Goal: Complete application form

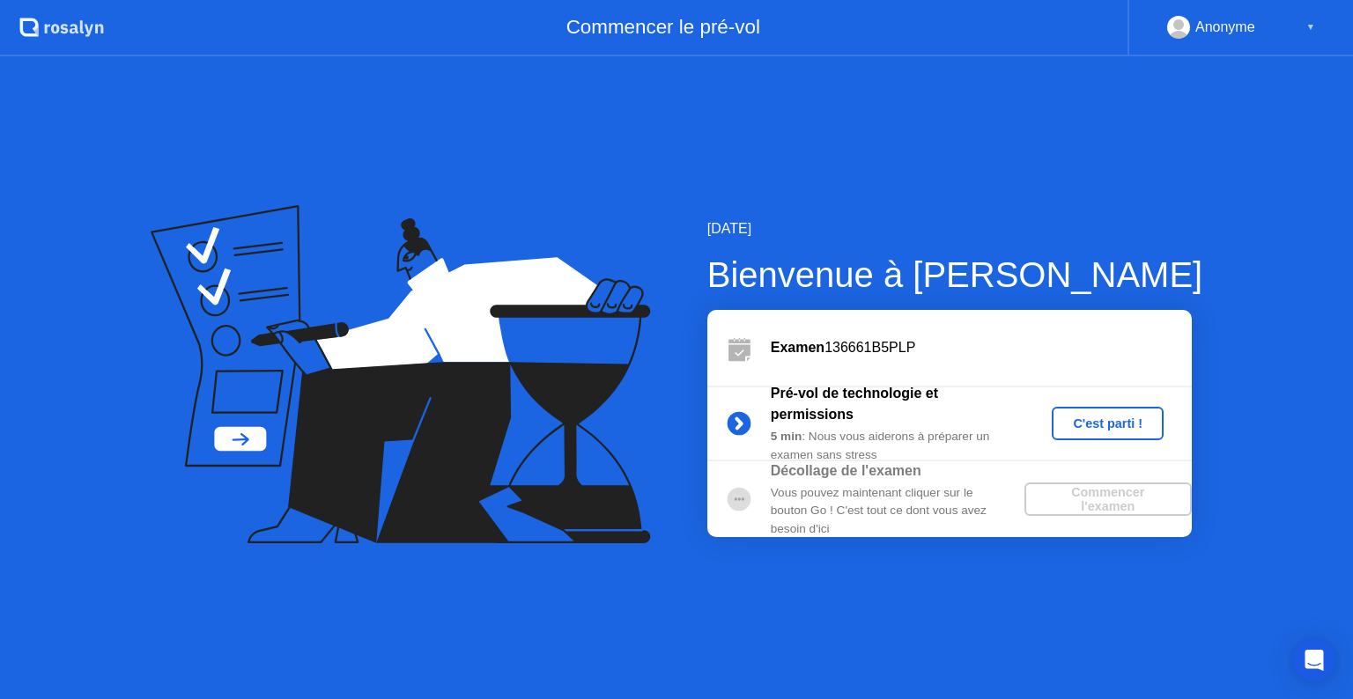
click at [1109, 426] on div "C'est parti !" at bounding box center [1108, 424] width 98 height 14
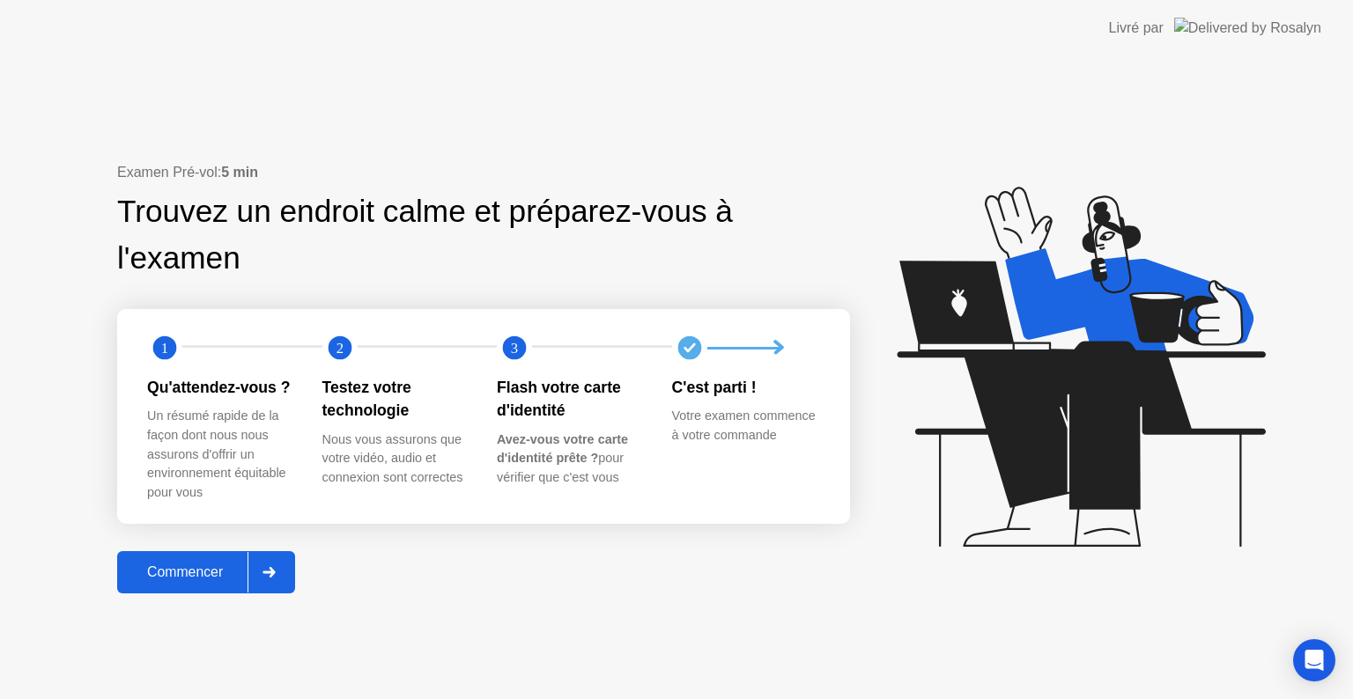
click at [195, 567] on div "Commencer" at bounding box center [184, 573] width 125 height 16
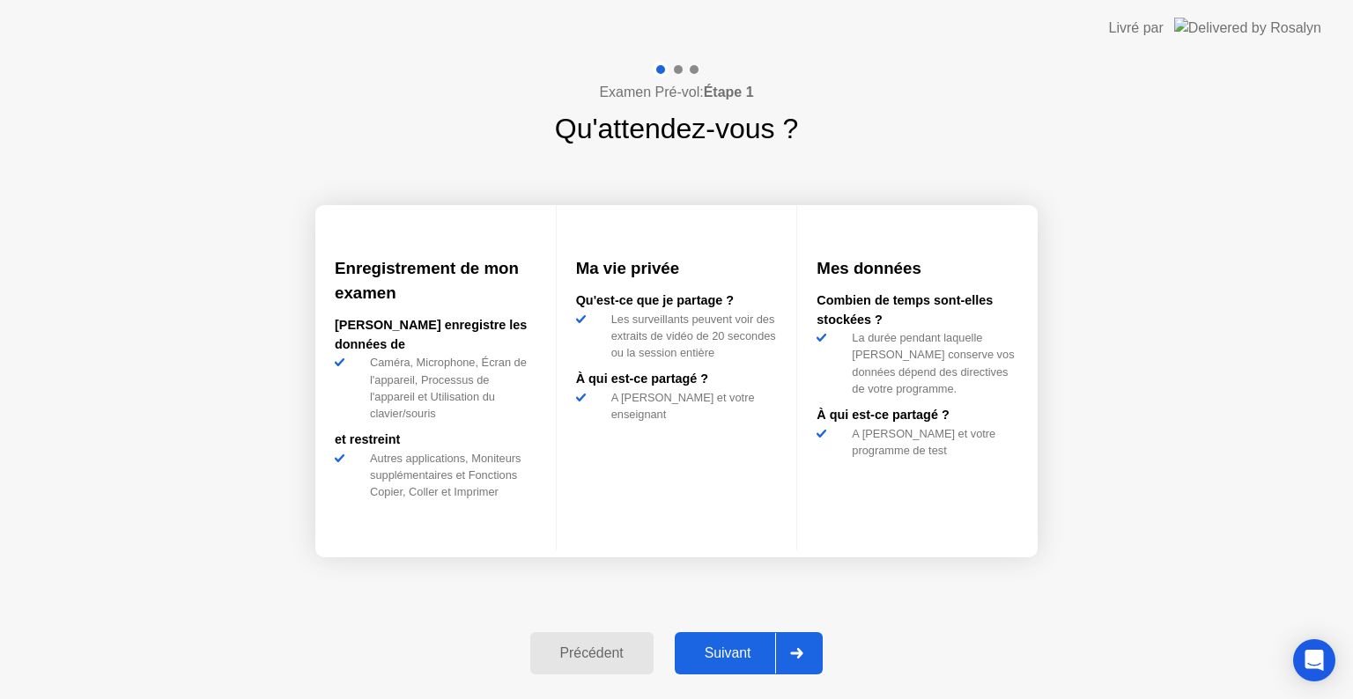
click at [743, 655] on div "Suivant" at bounding box center [728, 654] width 96 height 16
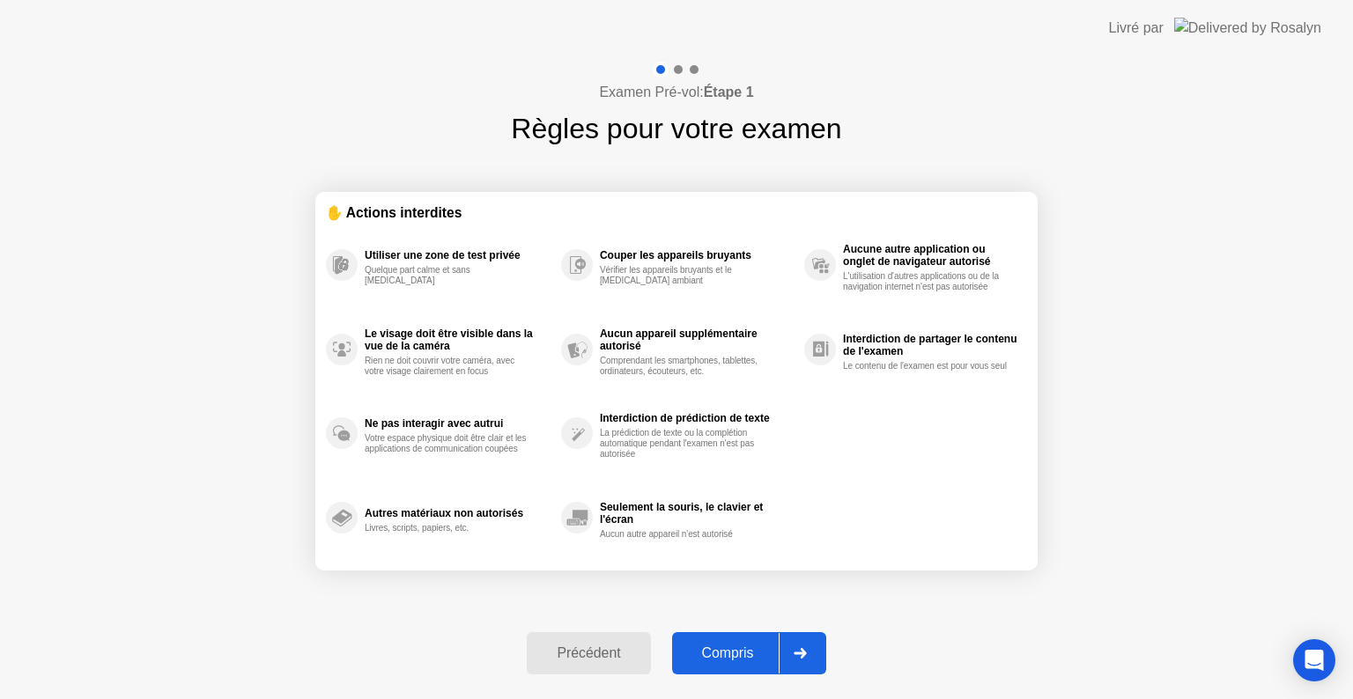
click at [743, 655] on div "Compris" at bounding box center [727, 654] width 101 height 16
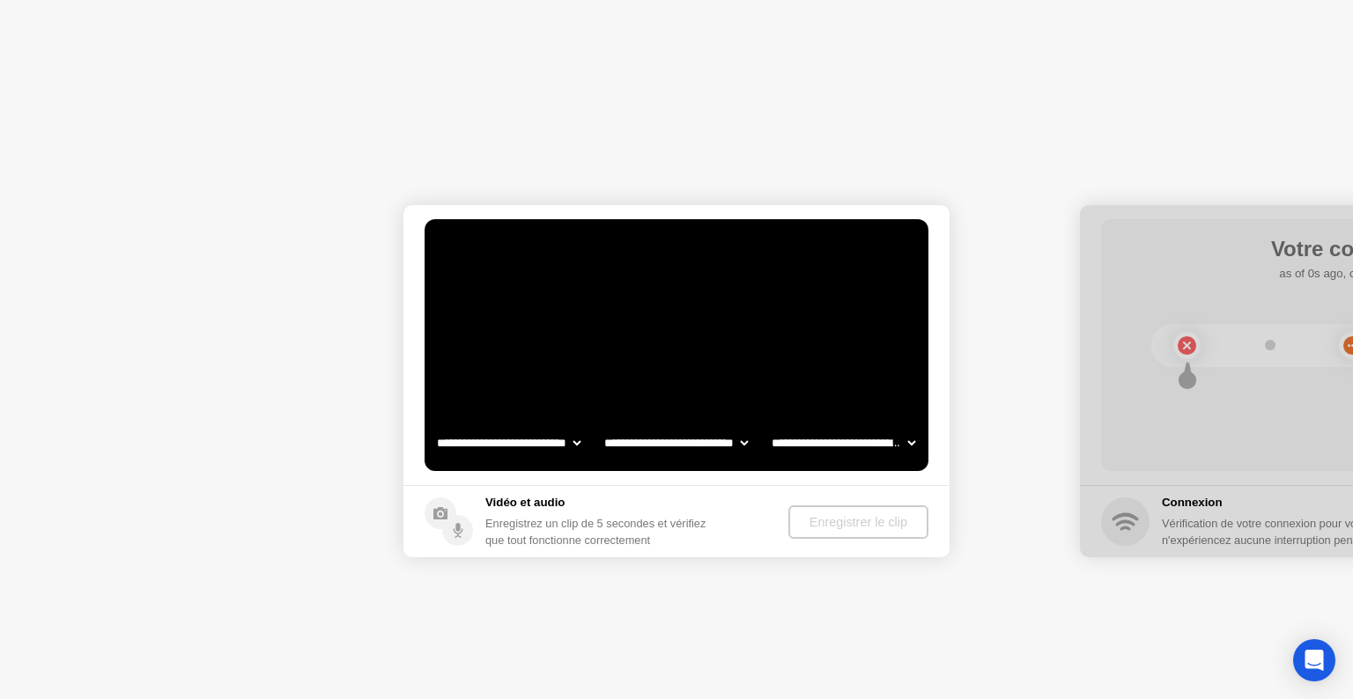
select select "**********"
select select "*******"
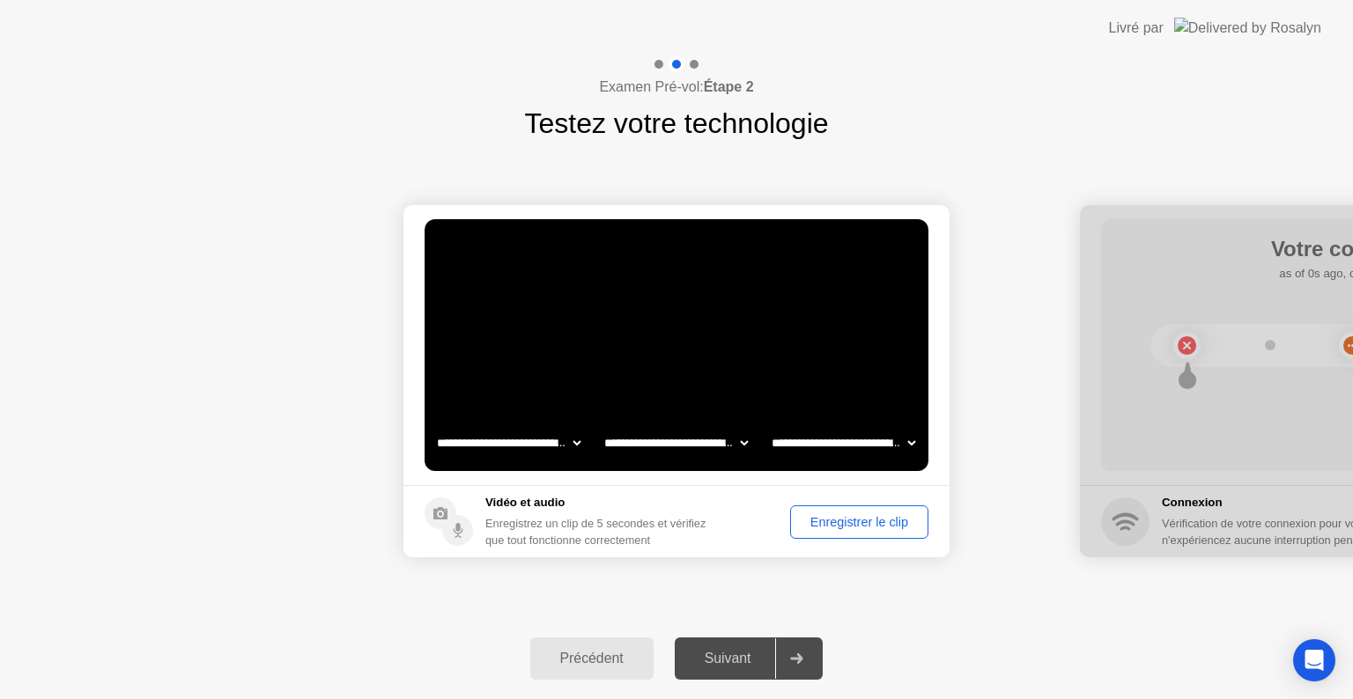
click at [860, 521] on div "Enregistrer le clip" at bounding box center [859, 522] width 126 height 14
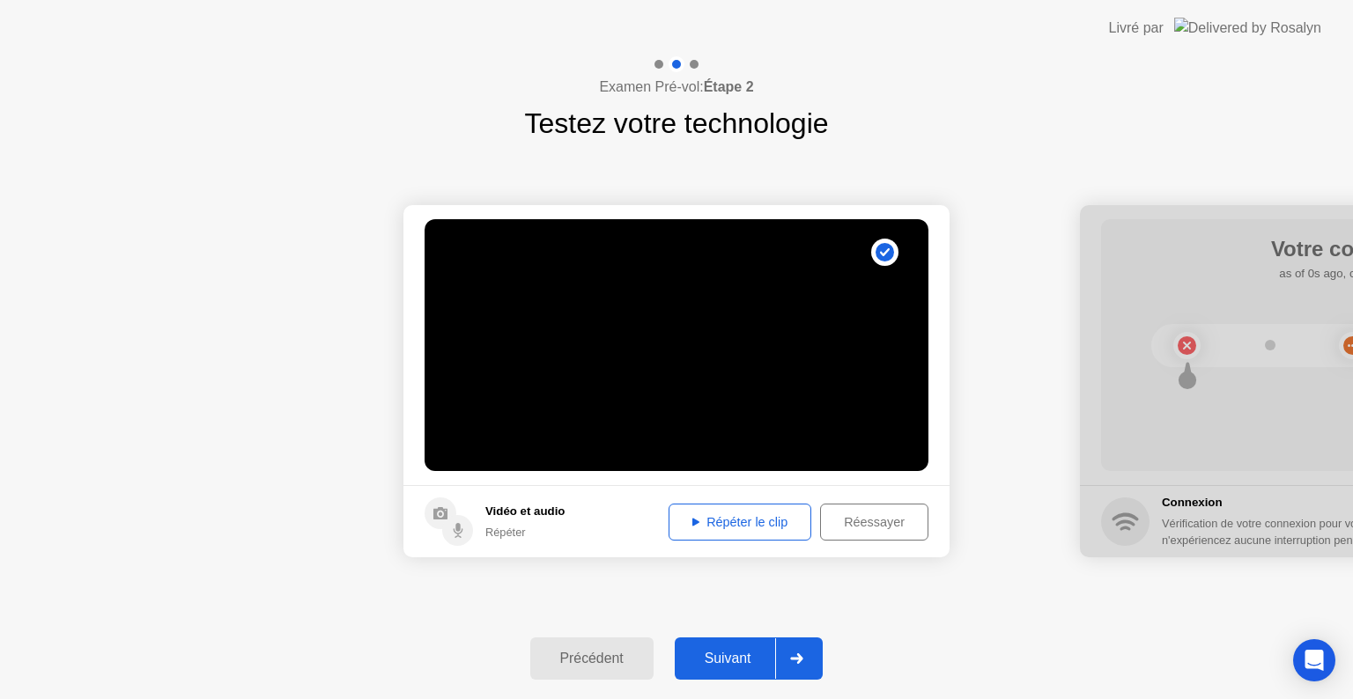
click at [743, 526] on div "Répéter le clip" at bounding box center [740, 522] width 130 height 14
click at [729, 655] on div "Suivant" at bounding box center [728, 659] width 96 height 16
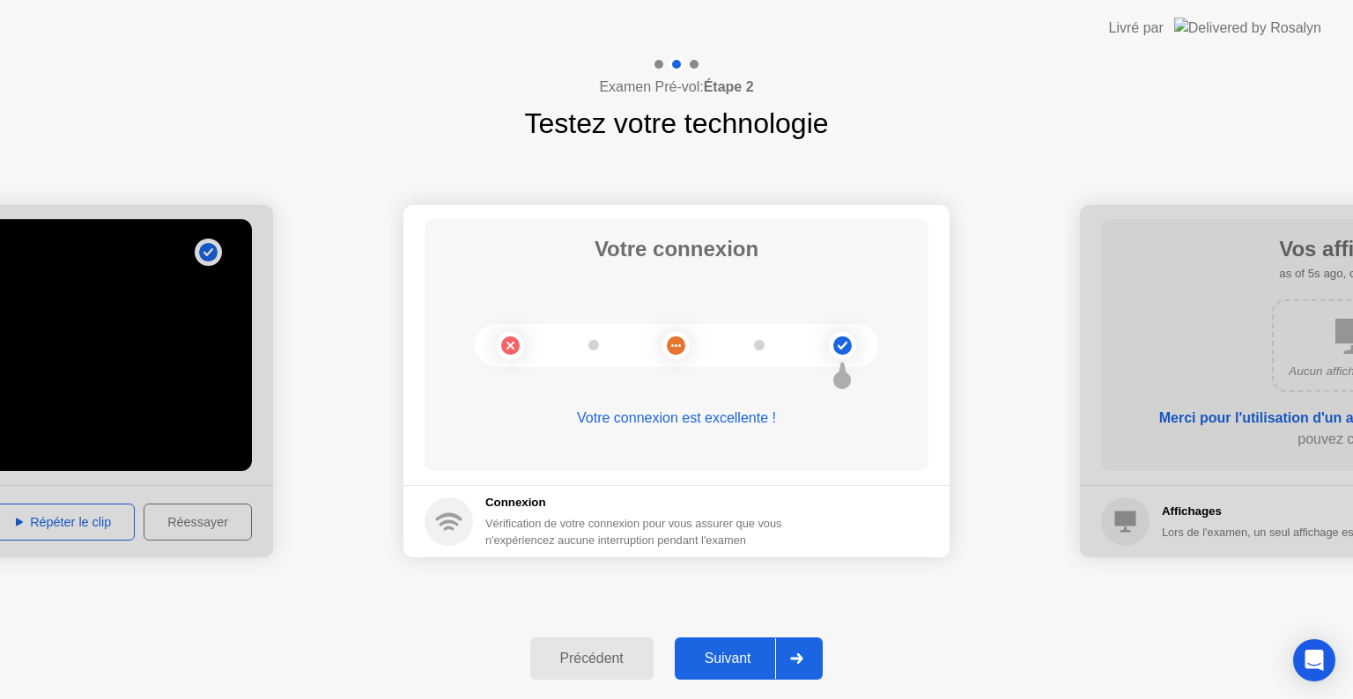
click at [729, 655] on div "Suivant" at bounding box center [728, 659] width 96 height 16
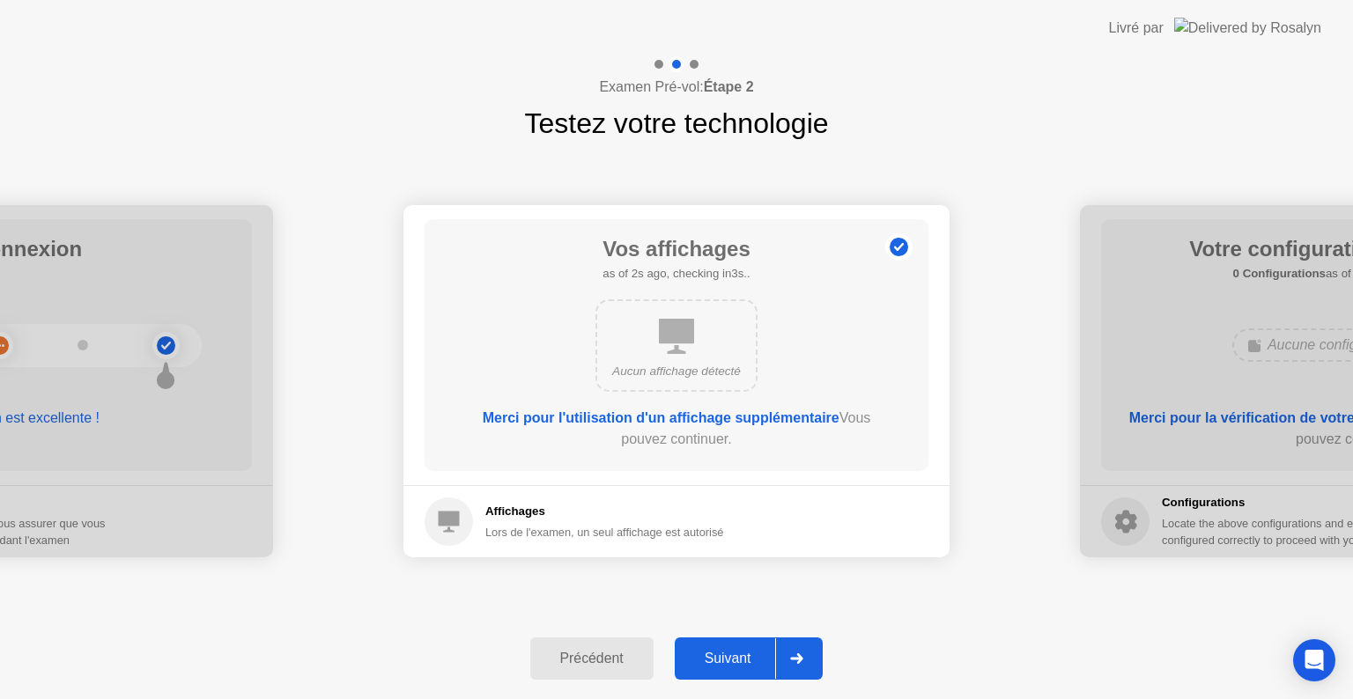
click at [729, 655] on div "Suivant" at bounding box center [728, 659] width 96 height 16
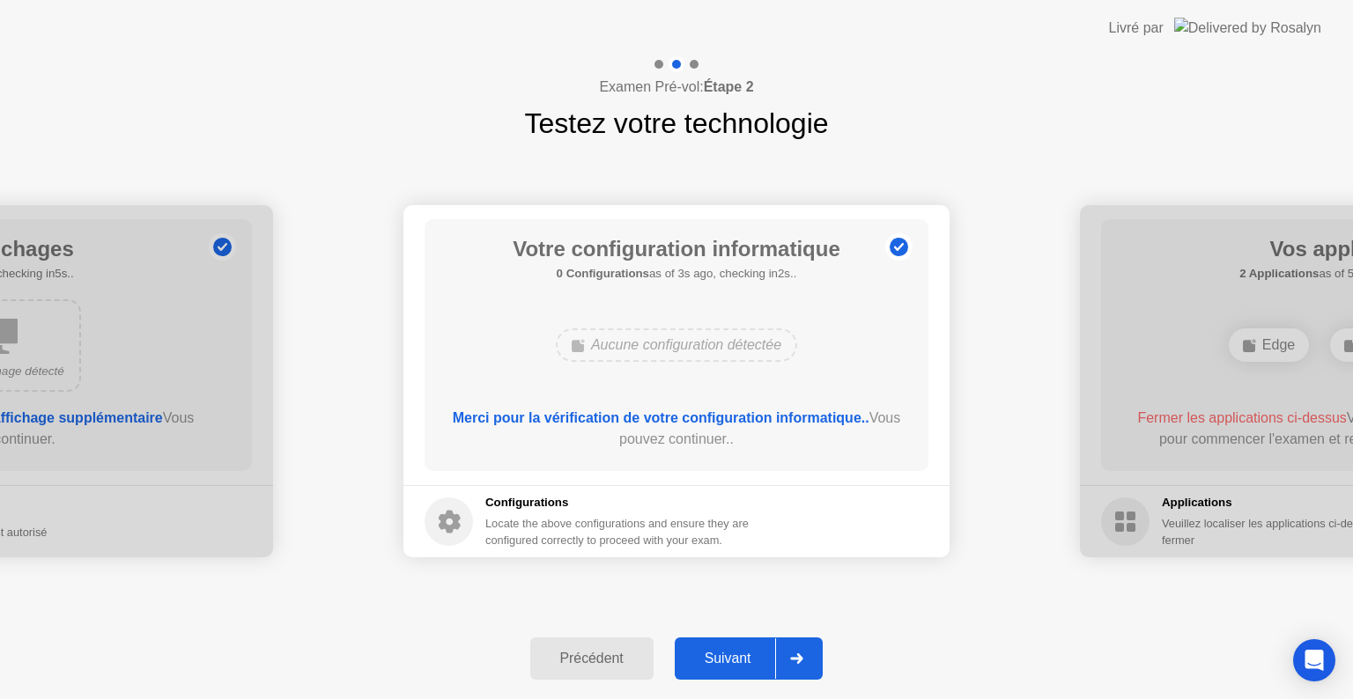
click at [729, 655] on div "Suivant" at bounding box center [728, 659] width 96 height 16
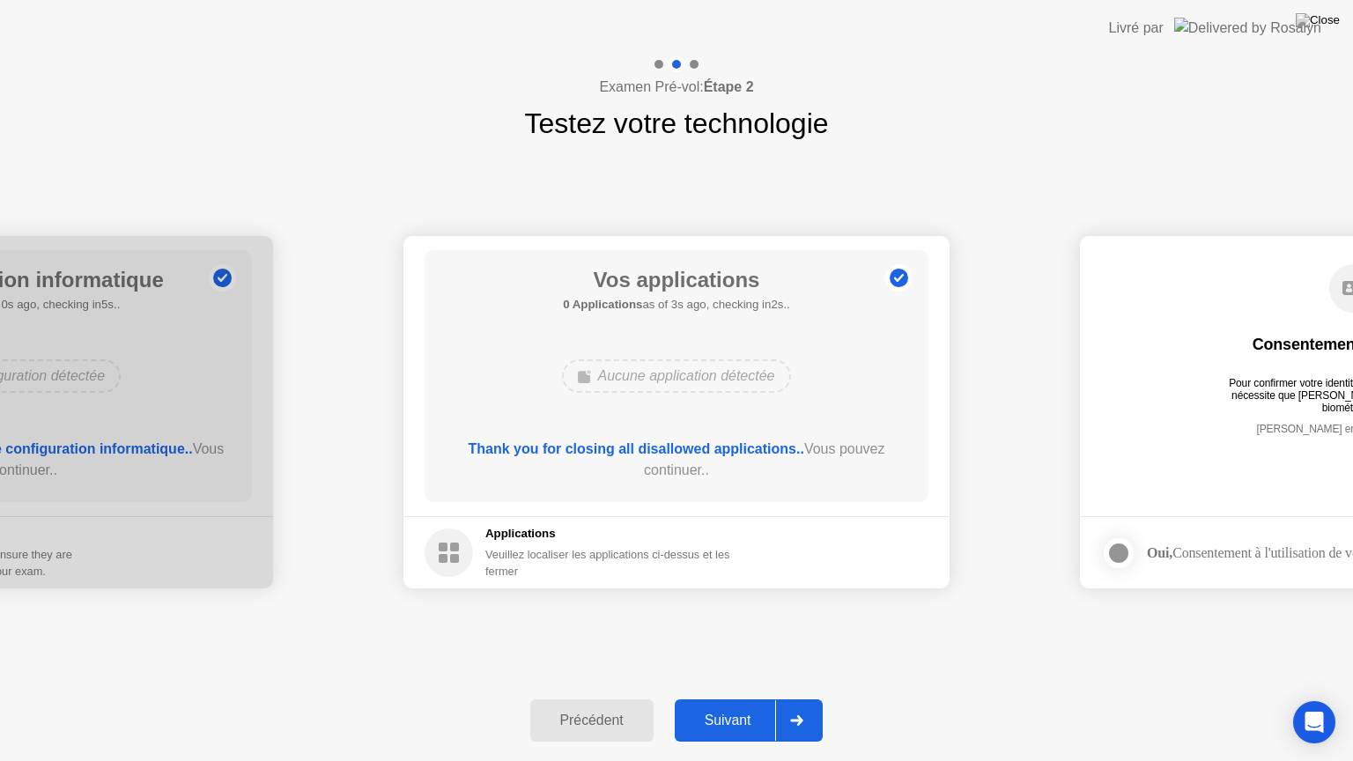
click at [740, 699] on div "Suivant" at bounding box center [728, 721] width 96 height 16
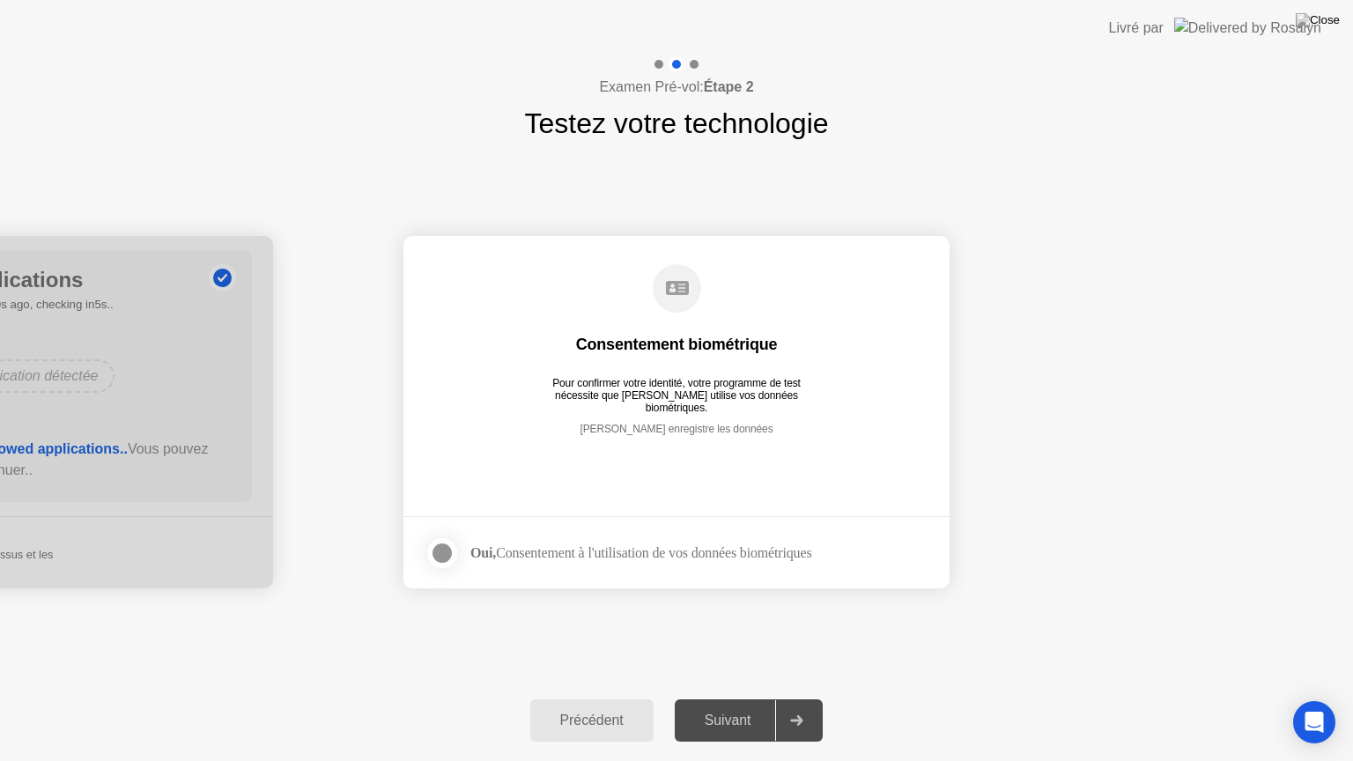
click at [740, 699] on div "Suivant" at bounding box center [728, 721] width 96 height 16
click at [441, 553] on div at bounding box center [442, 553] width 21 height 21
click at [711, 699] on div "Suivant" at bounding box center [728, 721] width 96 height 16
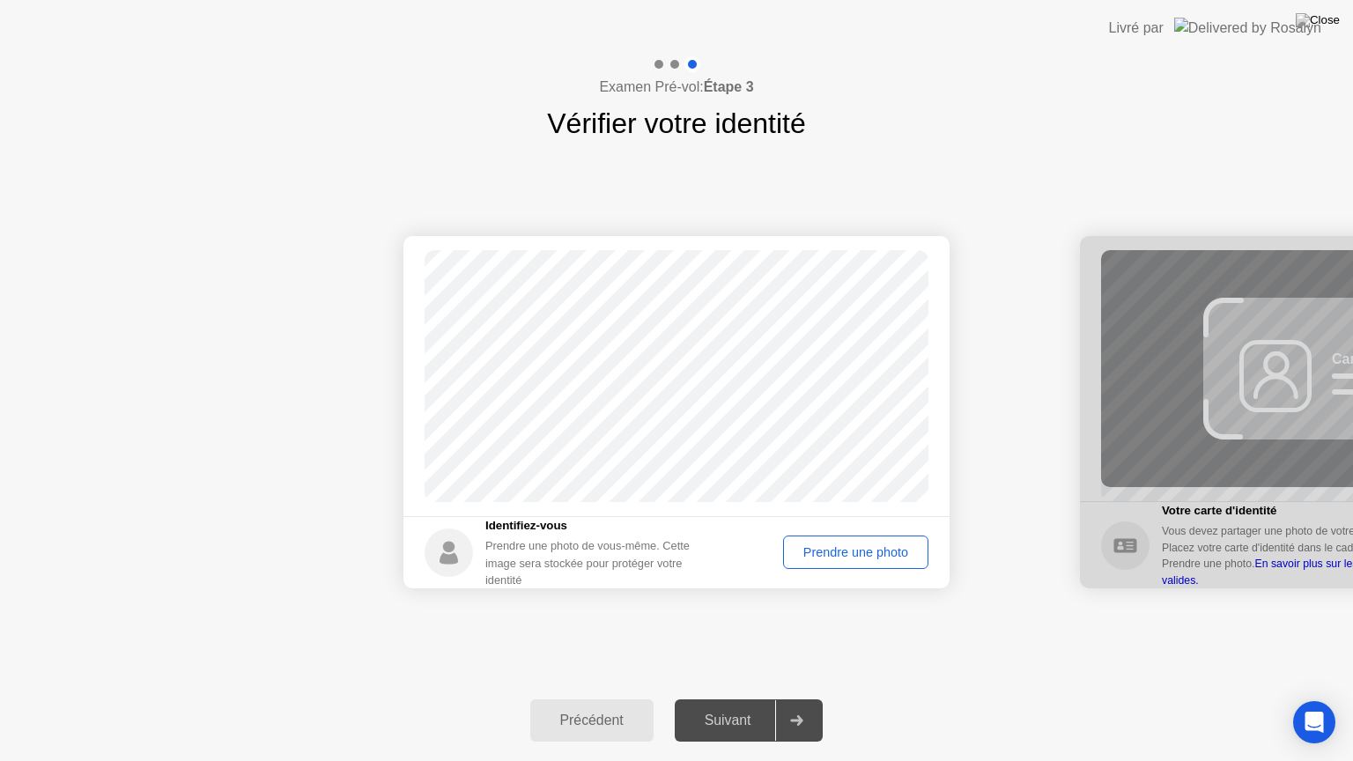
click at [873, 551] on div "Prendre une photo" at bounding box center [855, 552] width 133 height 14
click at [873, 551] on div "Réessayer" at bounding box center [877, 552] width 89 height 14
click at [873, 551] on div "Prendre une photo" at bounding box center [855, 552] width 133 height 14
click at [746, 699] on div "Suivant" at bounding box center [728, 721] width 96 height 16
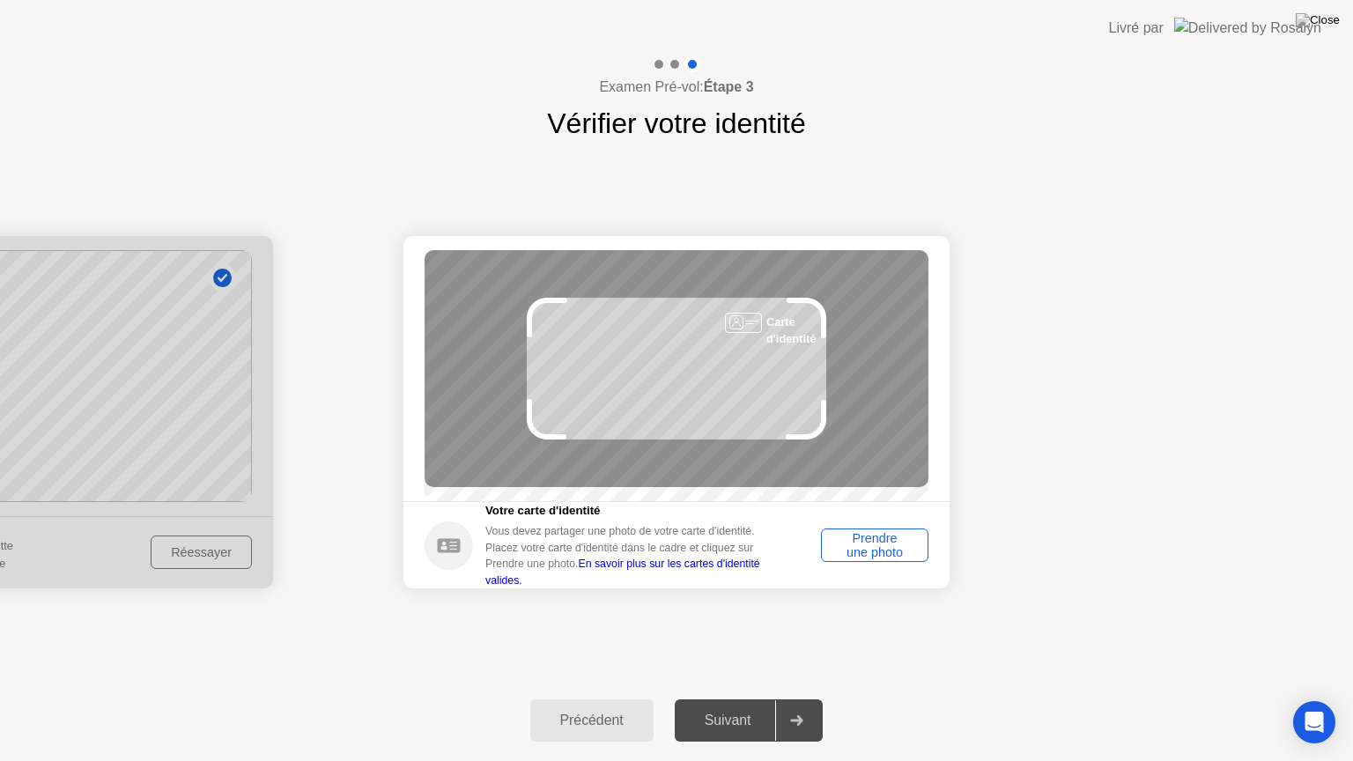
click at [746, 699] on div "Suivant" at bounding box center [728, 721] width 96 height 16
click at [881, 548] on div "Prendre une photo" at bounding box center [874, 545] width 95 height 28
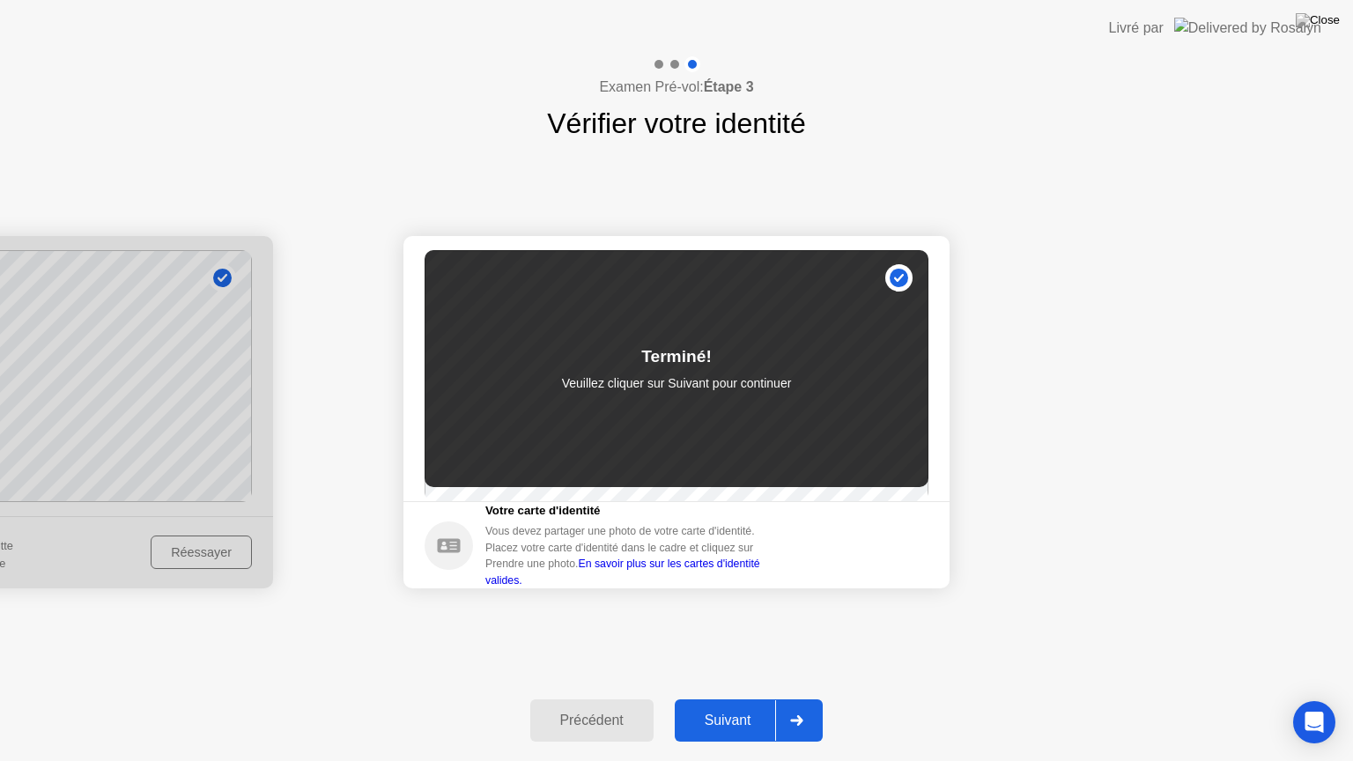
click at [737, 699] on div "Suivant" at bounding box center [728, 721] width 96 height 16
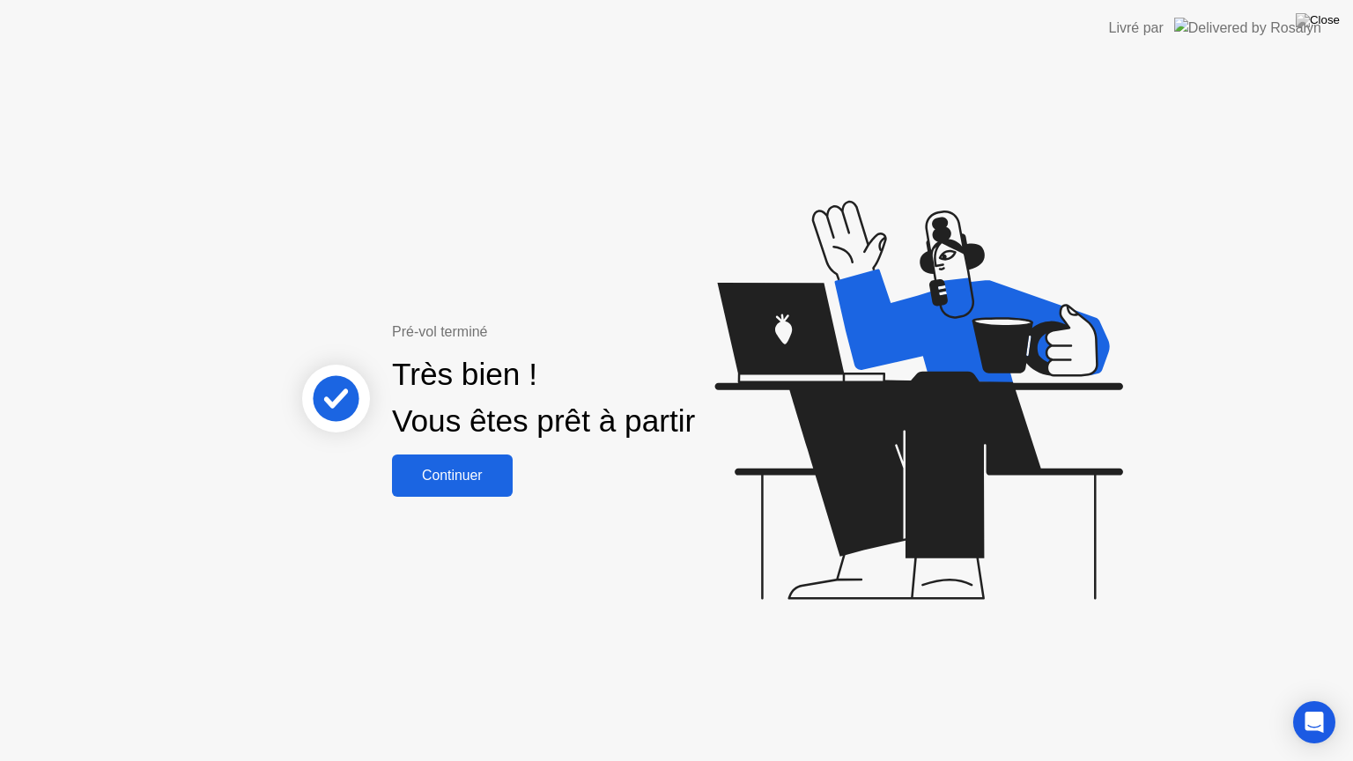
click at [465, 486] on button "Continuer" at bounding box center [452, 476] width 121 height 42
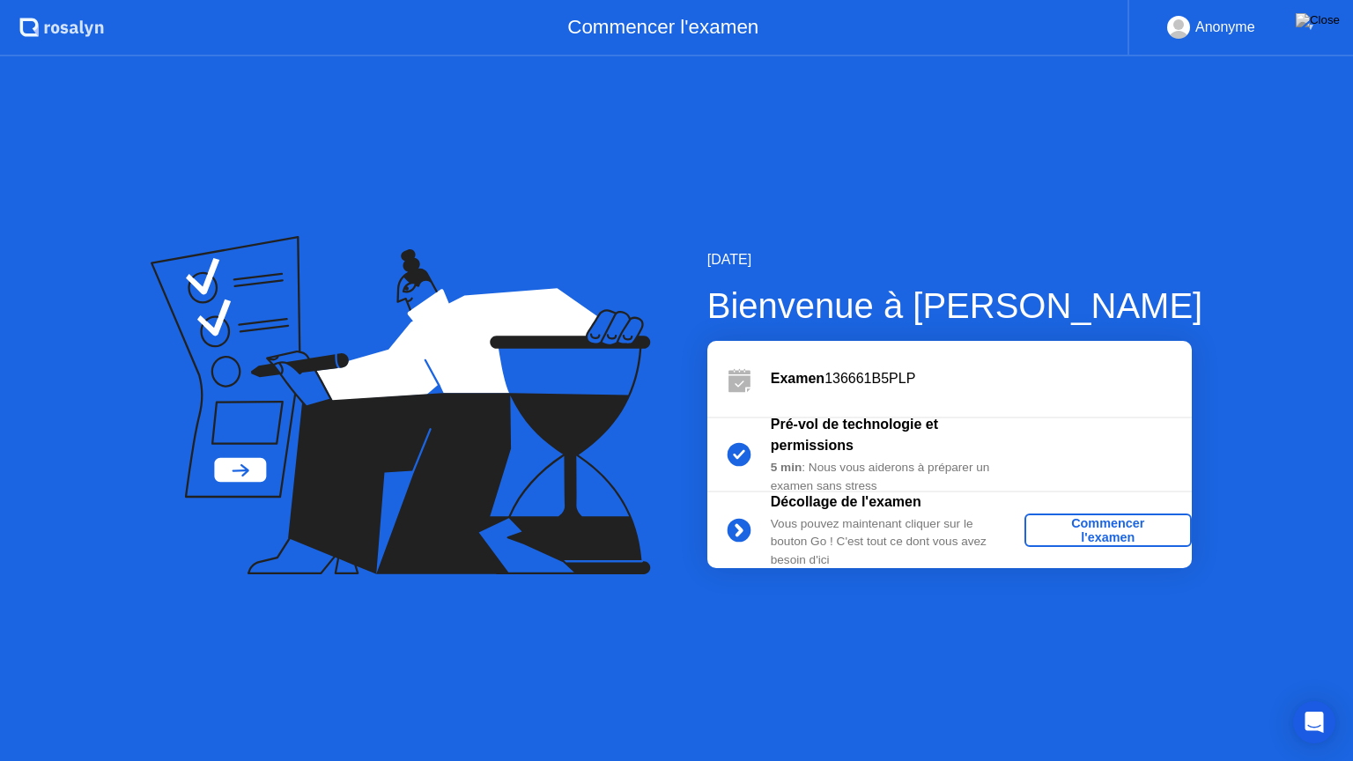
click at [1110, 531] on div "Commencer l'examen" at bounding box center [1108, 530] width 153 height 28
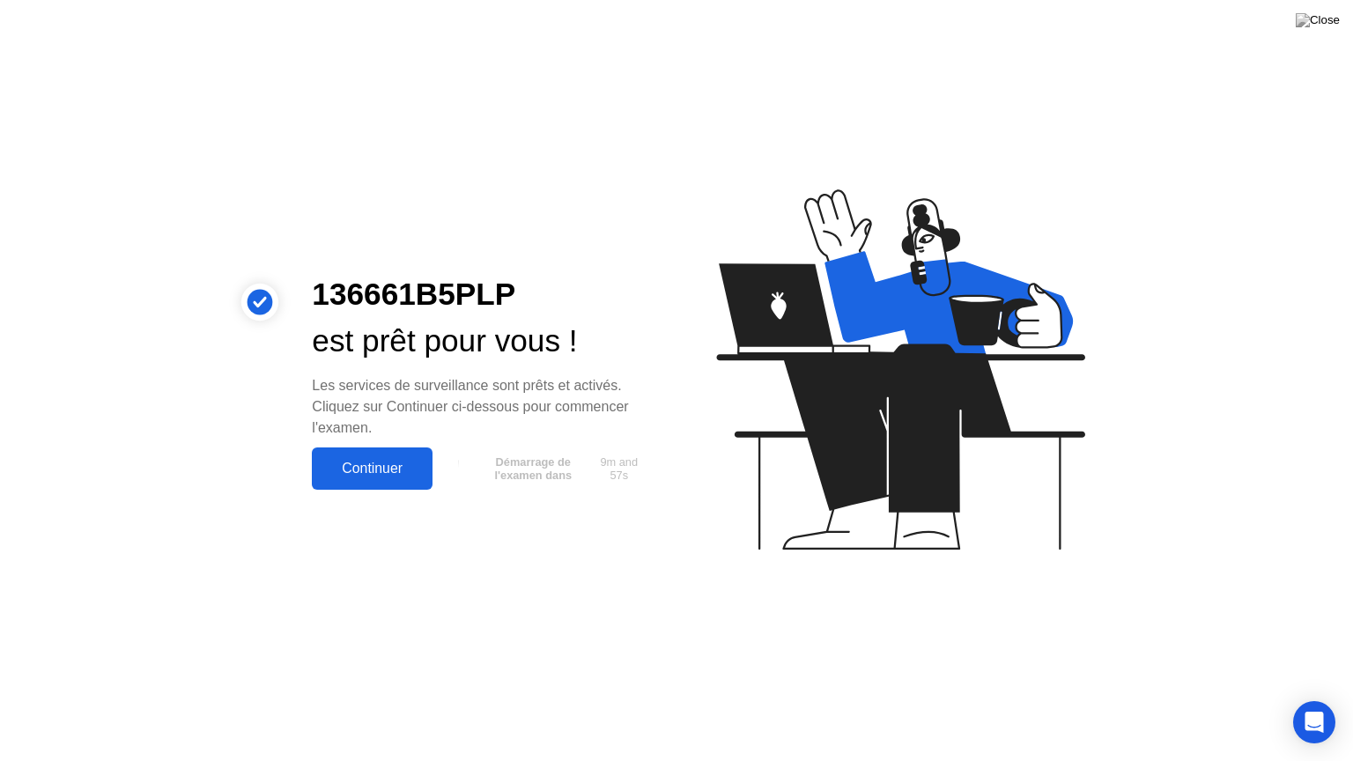
click at [379, 475] on div "Continuer" at bounding box center [372, 469] width 110 height 16
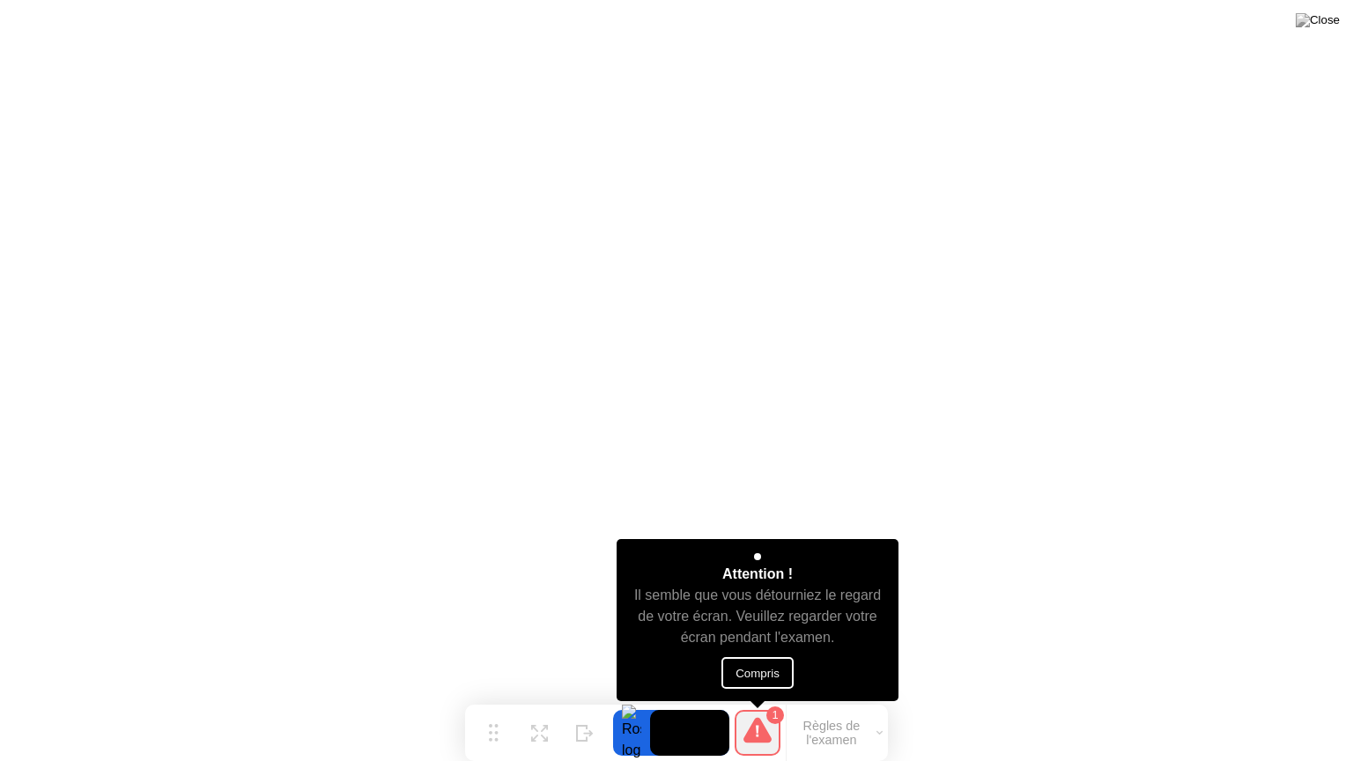
click at [743, 672] on button "Compris" at bounding box center [757, 673] width 72 height 32
